Goal: Complete application form

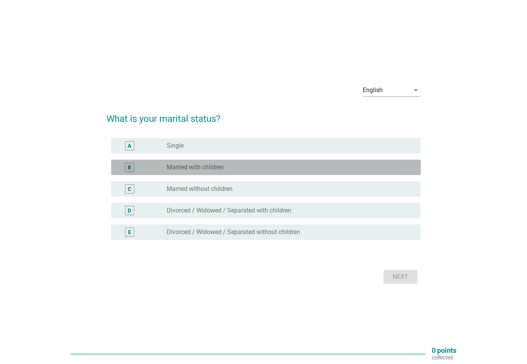
click at [247, 168] on div "radio_button_unchecked Married with children" at bounding box center [288, 168] width 242 height 8
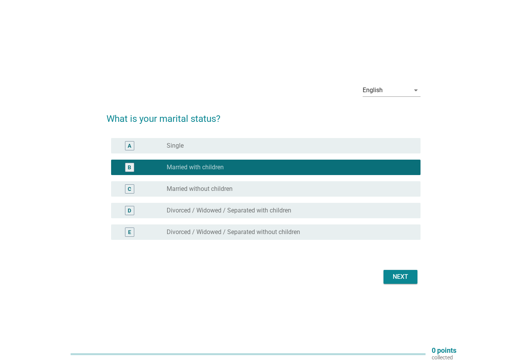
click at [410, 280] on div "Next" at bounding box center [401, 277] width 22 height 9
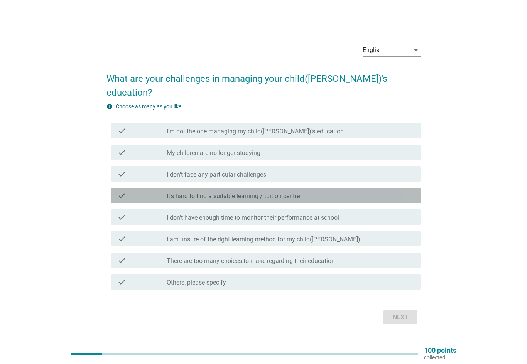
click at [238, 193] on label "It's hard to find a suitable learning / tuition centre" at bounding box center [233, 197] width 133 height 8
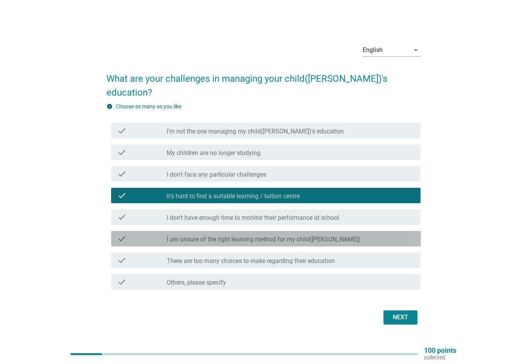
click at [317, 236] on label "I am unsure of the right learning method for my child([PERSON_NAME])" at bounding box center [264, 240] width 194 height 8
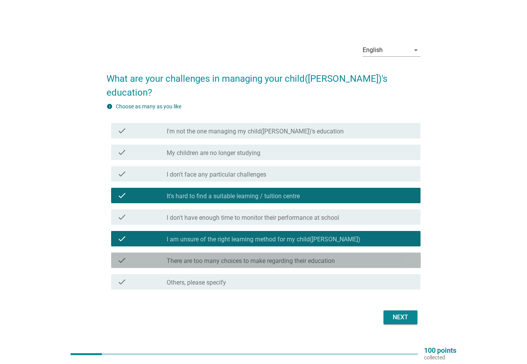
click at [311, 258] on label "There are too many choices to make regarding their education" at bounding box center [251, 262] width 168 height 8
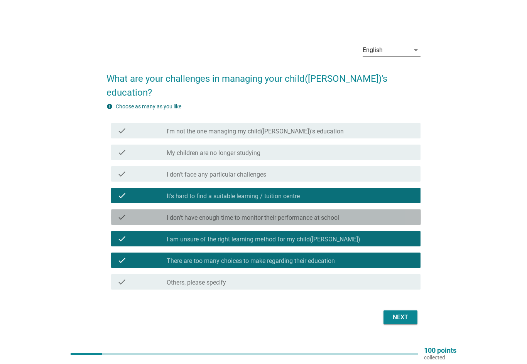
click at [329, 214] on label "I don't have enough time to monitor their performance at school" at bounding box center [253, 218] width 173 height 8
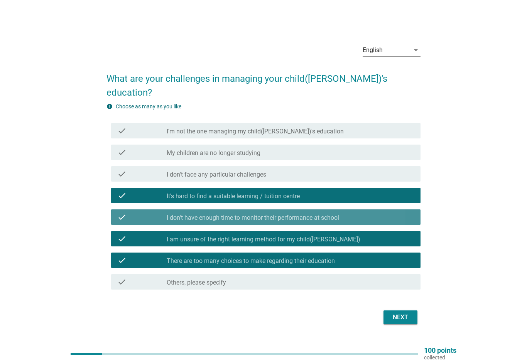
click at [385, 213] on div "check_box I don't have enough time to monitor their performance at school" at bounding box center [291, 217] width 248 height 9
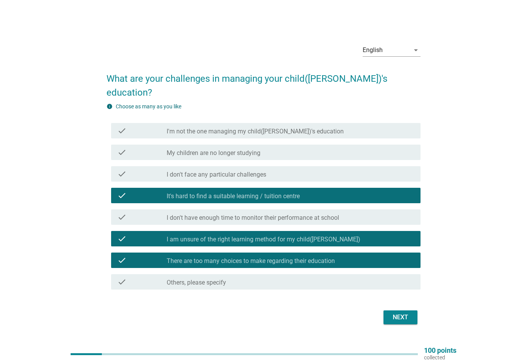
click at [407, 313] on div "Next" at bounding box center [401, 317] width 22 height 9
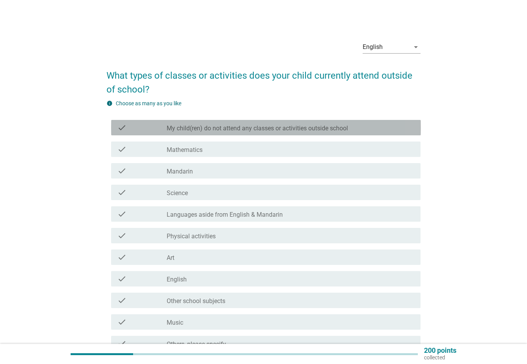
click at [364, 124] on div "check_box_outline_blank My child(ren) do not attend any classes or activities o…" at bounding box center [291, 127] width 248 height 9
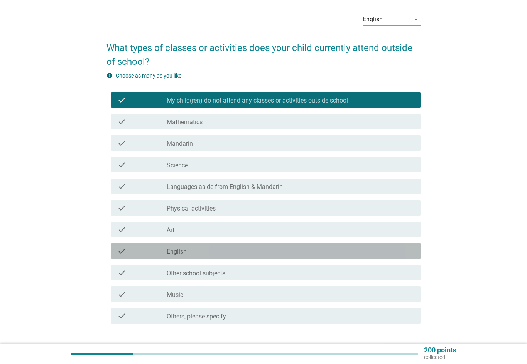
scroll to position [79, 0]
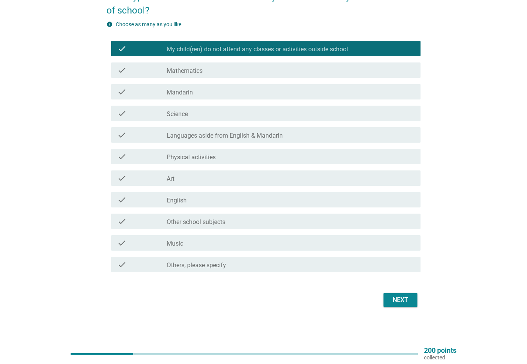
click at [403, 300] on div "Next" at bounding box center [401, 300] width 22 height 9
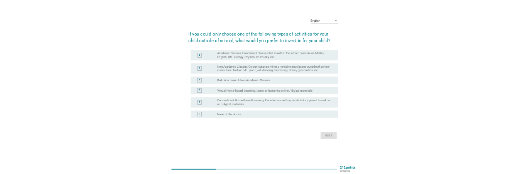
scroll to position [0, 0]
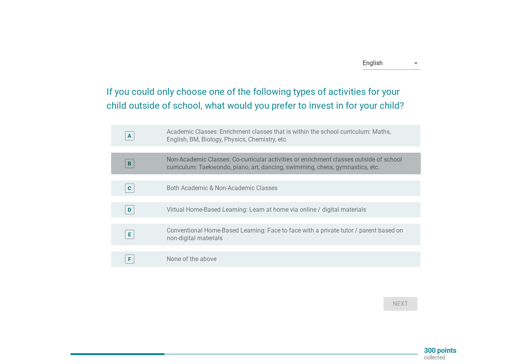
click at [402, 159] on label "Non-Academic Classes: Co-curricular activities or enrichment classes outside of…" at bounding box center [288, 163] width 242 height 15
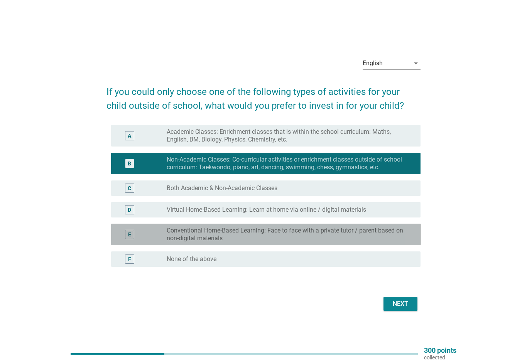
click at [398, 232] on label "Conventional Home-Based Learning: Face to face with a private tutor / parent ba…" at bounding box center [288, 234] width 242 height 15
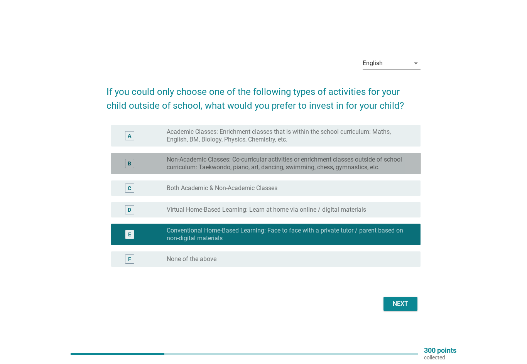
click at [398, 163] on label "Non-Academic Classes: Co-curricular activities or enrichment classes outside of…" at bounding box center [288, 163] width 242 height 15
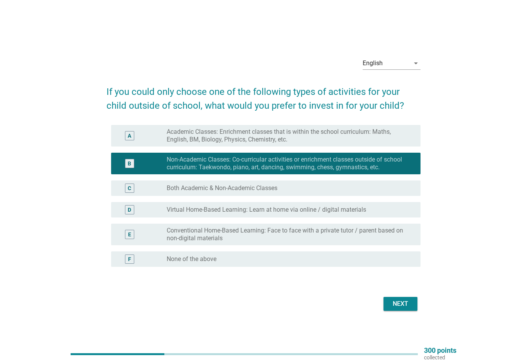
click at [409, 301] on div "Next" at bounding box center [401, 304] width 22 height 9
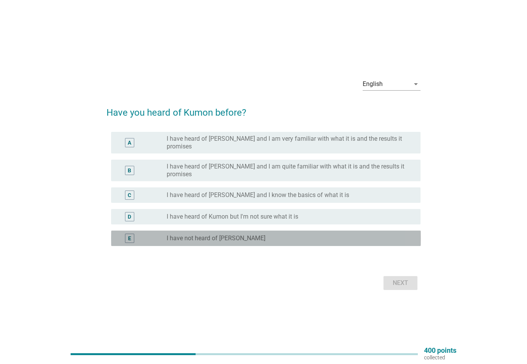
click at [385, 235] on div "radio_button_unchecked I have not heard of [PERSON_NAME]" at bounding box center [288, 239] width 242 height 8
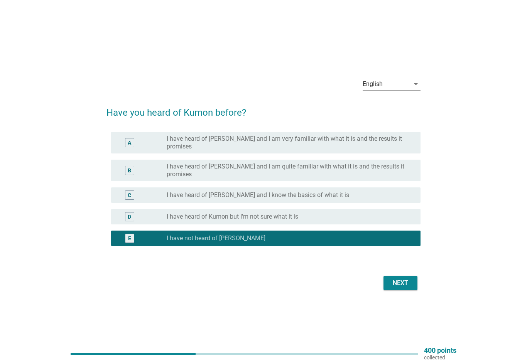
click at [402, 279] on div "Next" at bounding box center [401, 283] width 22 height 9
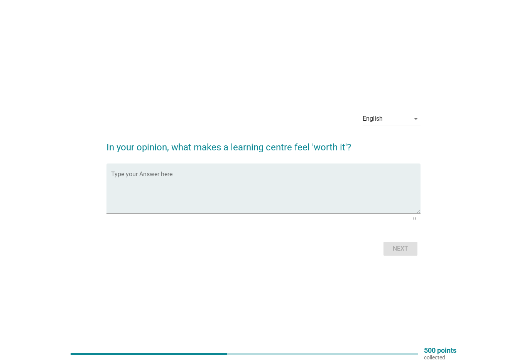
click at [337, 177] on textarea "Type your Answer here" at bounding box center [266, 193] width 310 height 41
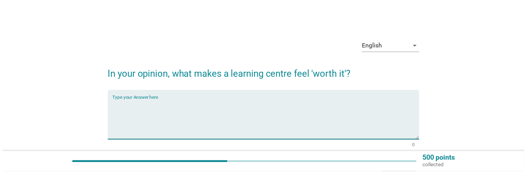
scroll to position [1, 0]
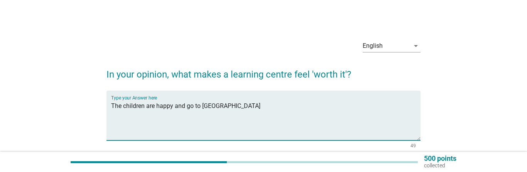
click at [183, 106] on textarea "The children are happy and go to [GEOGRAPHIC_DATA]" at bounding box center [266, 120] width 310 height 41
click at [280, 108] on textarea "The children are happy and will go to [GEOGRAPHIC_DATA]" at bounding box center [266, 120] width 310 height 41
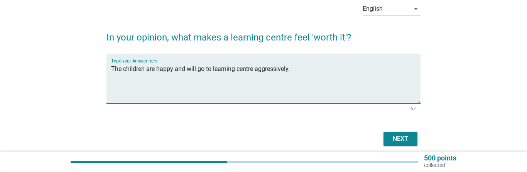
scroll to position [38, 0]
click at [163, 76] on textarea "The children are happy and will go to learning centre aggressively. A nice envi…" at bounding box center [266, 83] width 310 height 41
click at [285, 83] on textarea "The children are happy and will go to learning centre aggressively. A nice envi…" at bounding box center [266, 83] width 310 height 41
click at [176, 76] on textarea "The children are happy and will go to learning centre aggressively. A nice envi…" at bounding box center [266, 83] width 310 height 41
type textarea "The children are happy and will go to learning centre aggressively. A nice envi…"
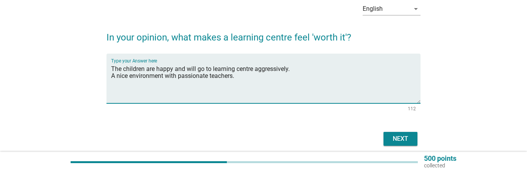
click at [406, 137] on div "Next" at bounding box center [401, 138] width 22 height 9
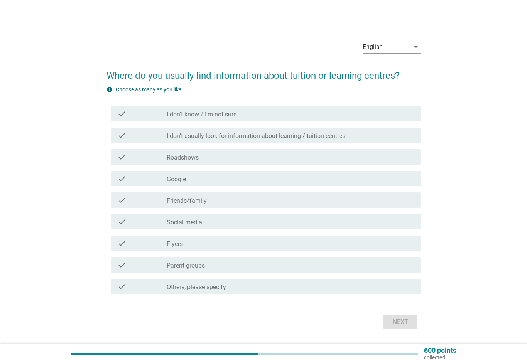
click at [241, 203] on div "check_box_outline_blank Friends/family" at bounding box center [291, 200] width 248 height 9
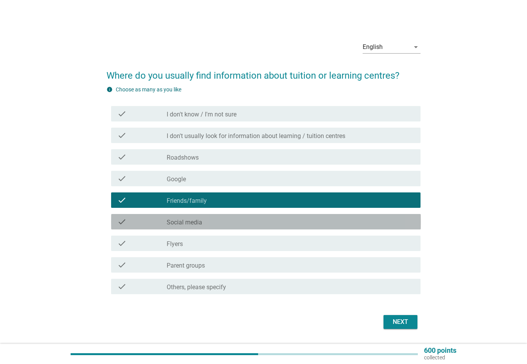
click at [245, 225] on div "check_box_outline_blank Social media" at bounding box center [291, 221] width 248 height 9
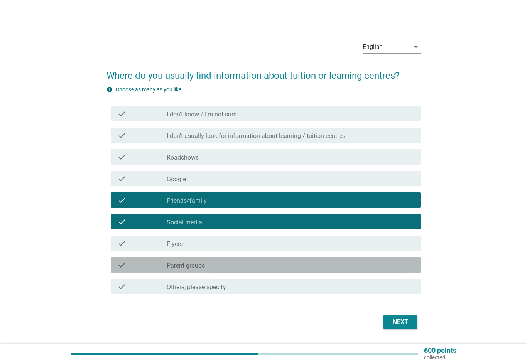
click at [258, 269] on div "check_box_outline_blank Parent groups" at bounding box center [291, 265] width 248 height 9
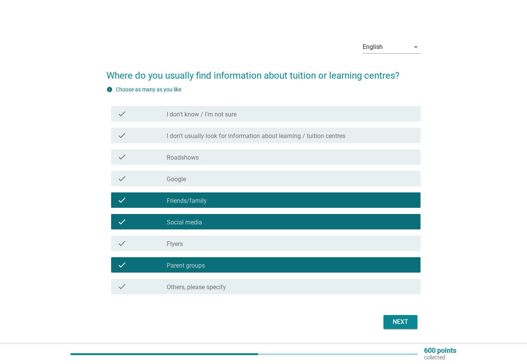
click at [463, 292] on div "English arrow_drop_down Where do you usually find information about tuition or …" at bounding box center [264, 183] width 490 height 309
click at [413, 319] on button "Next" at bounding box center [401, 322] width 34 height 14
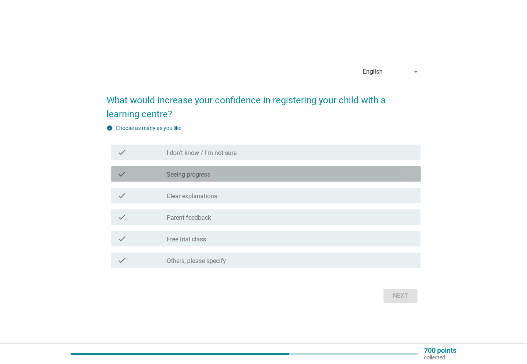
click at [230, 170] on div "check_box_outline_blank Seeing progress" at bounding box center [291, 173] width 248 height 9
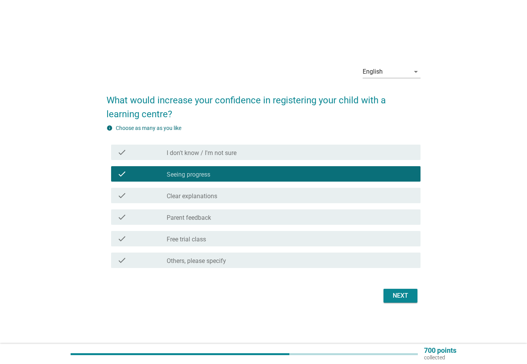
click at [239, 241] on div "check_box_outline_blank Free trial class" at bounding box center [291, 238] width 248 height 9
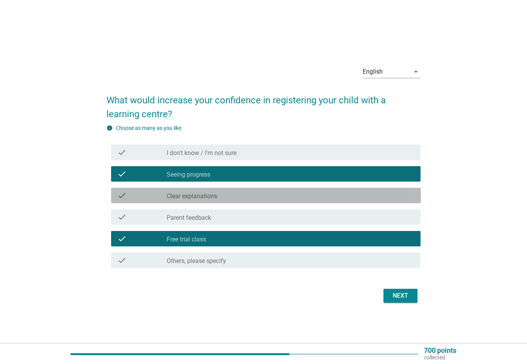
click at [272, 190] on div "check check_box_outline_blank Clear explanations" at bounding box center [266, 195] width 310 height 15
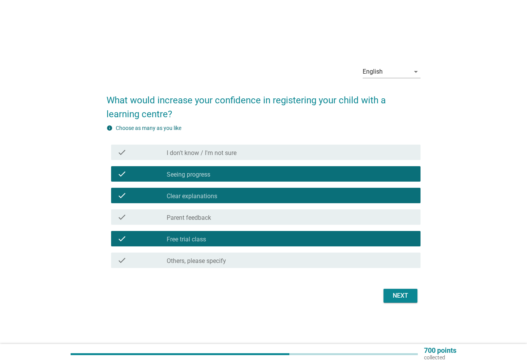
click at [409, 293] on div "Next" at bounding box center [401, 295] width 22 height 9
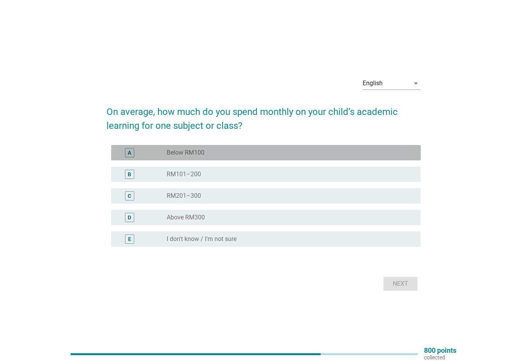
click at [276, 151] on div "radio_button_unchecked Below RM100" at bounding box center [288, 153] width 242 height 8
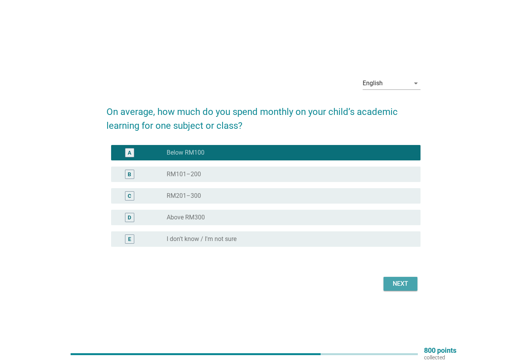
click at [418, 280] on button "Next" at bounding box center [401, 284] width 34 height 14
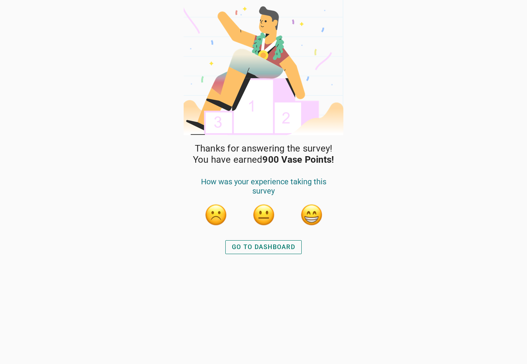
click at [309, 218] on button "button" at bounding box center [311, 214] width 23 height 23
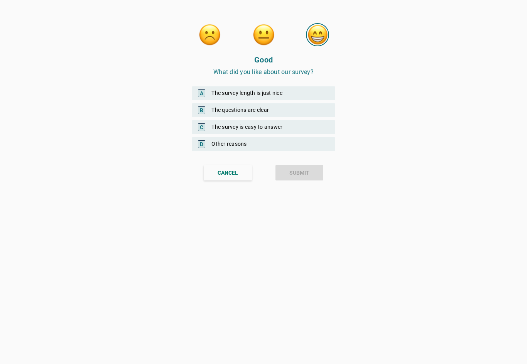
click at [278, 90] on div "A The survey length is just nice" at bounding box center [264, 93] width 144 height 14
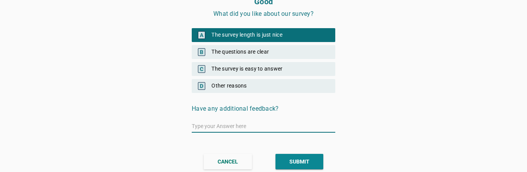
scroll to position [56, 0]
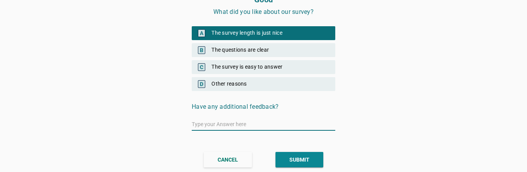
click at [309, 157] on div "SUBMIT" at bounding box center [300, 160] width 20 height 8
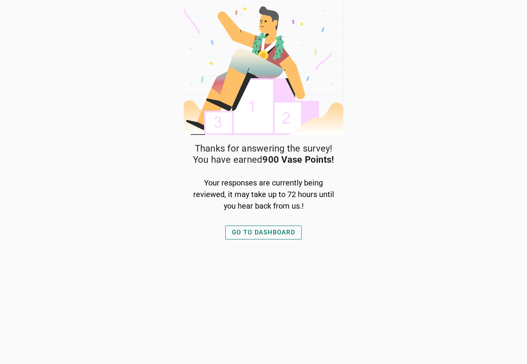
click at [286, 234] on div "GO TO DASHBOARD" at bounding box center [263, 232] width 63 height 9
